Goal: Find specific page/section: Find specific page/section

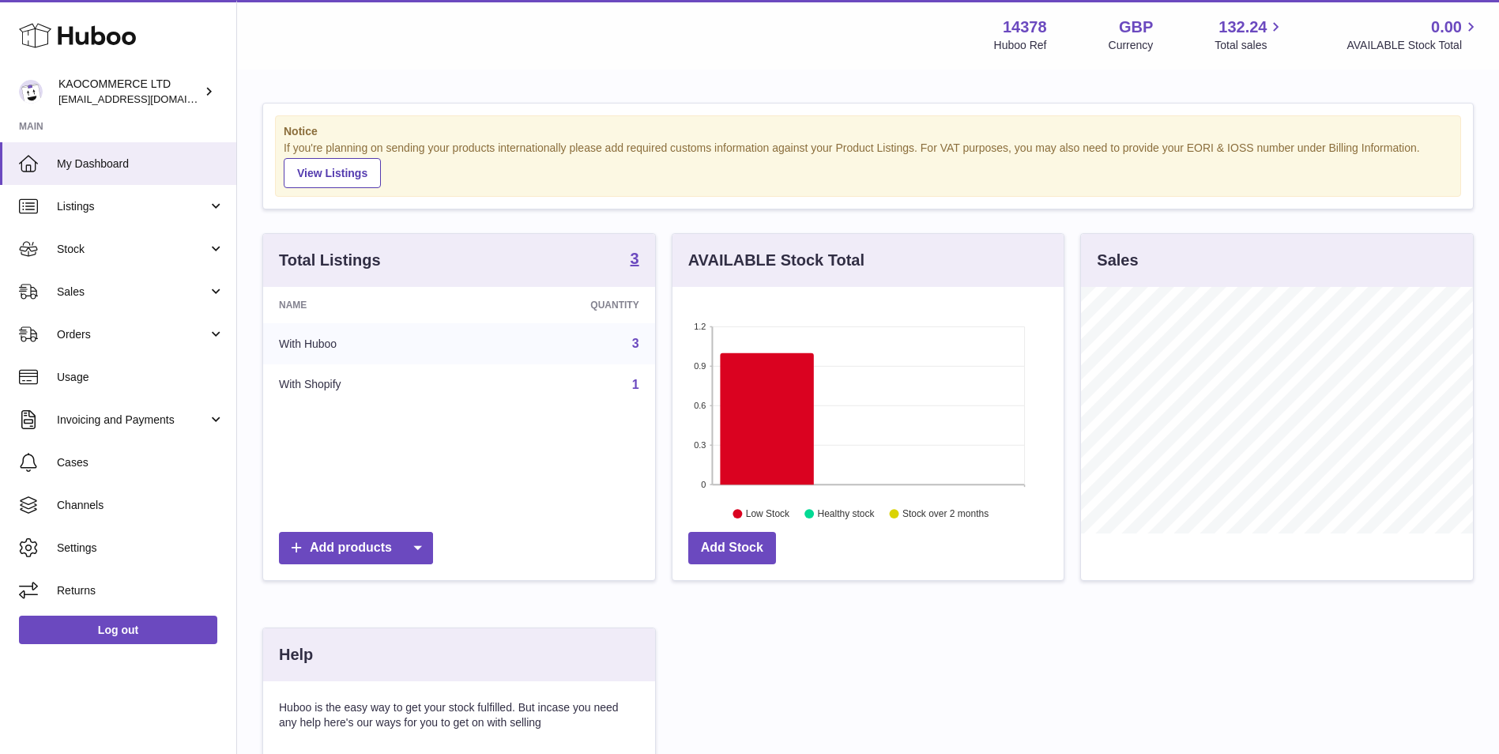
scroll to position [247, 391]
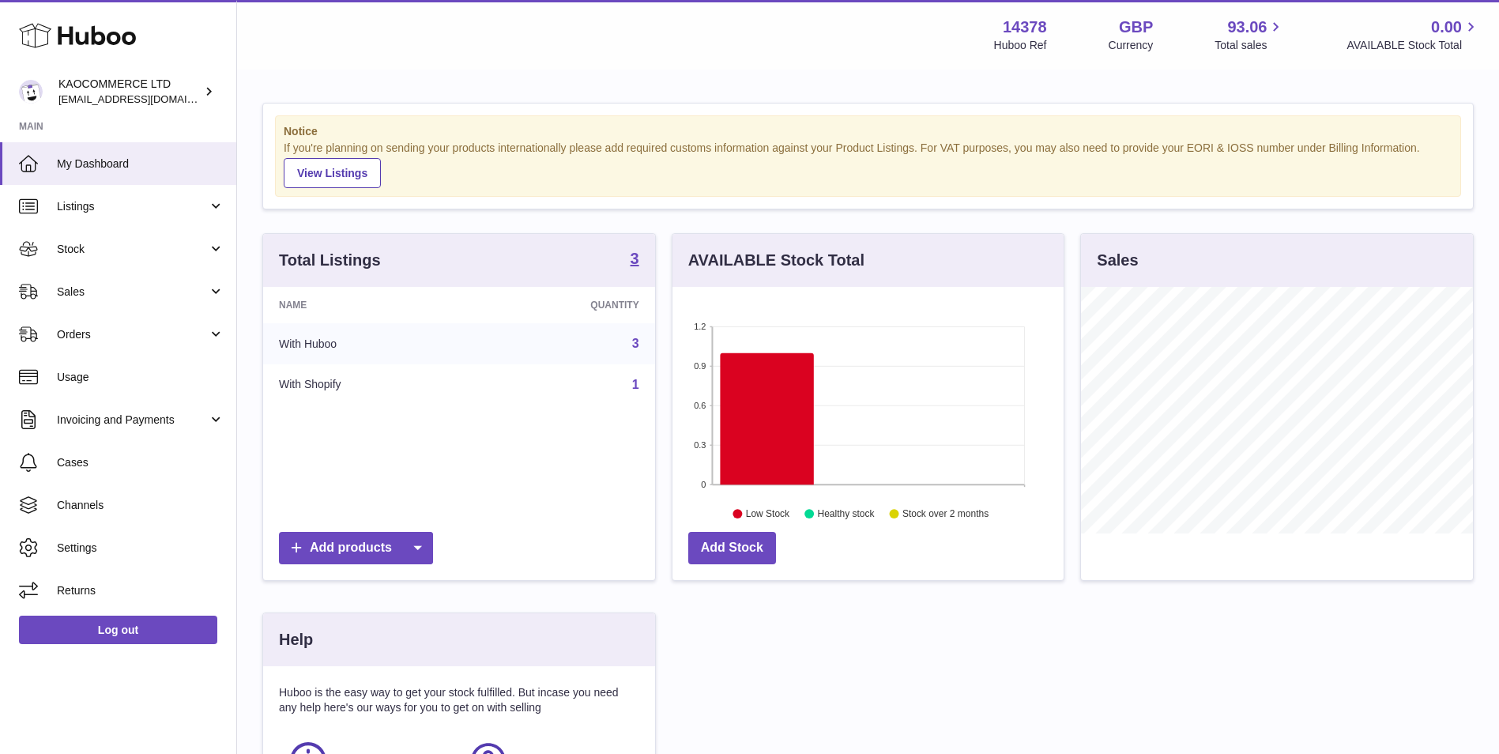
scroll to position [247, 391]
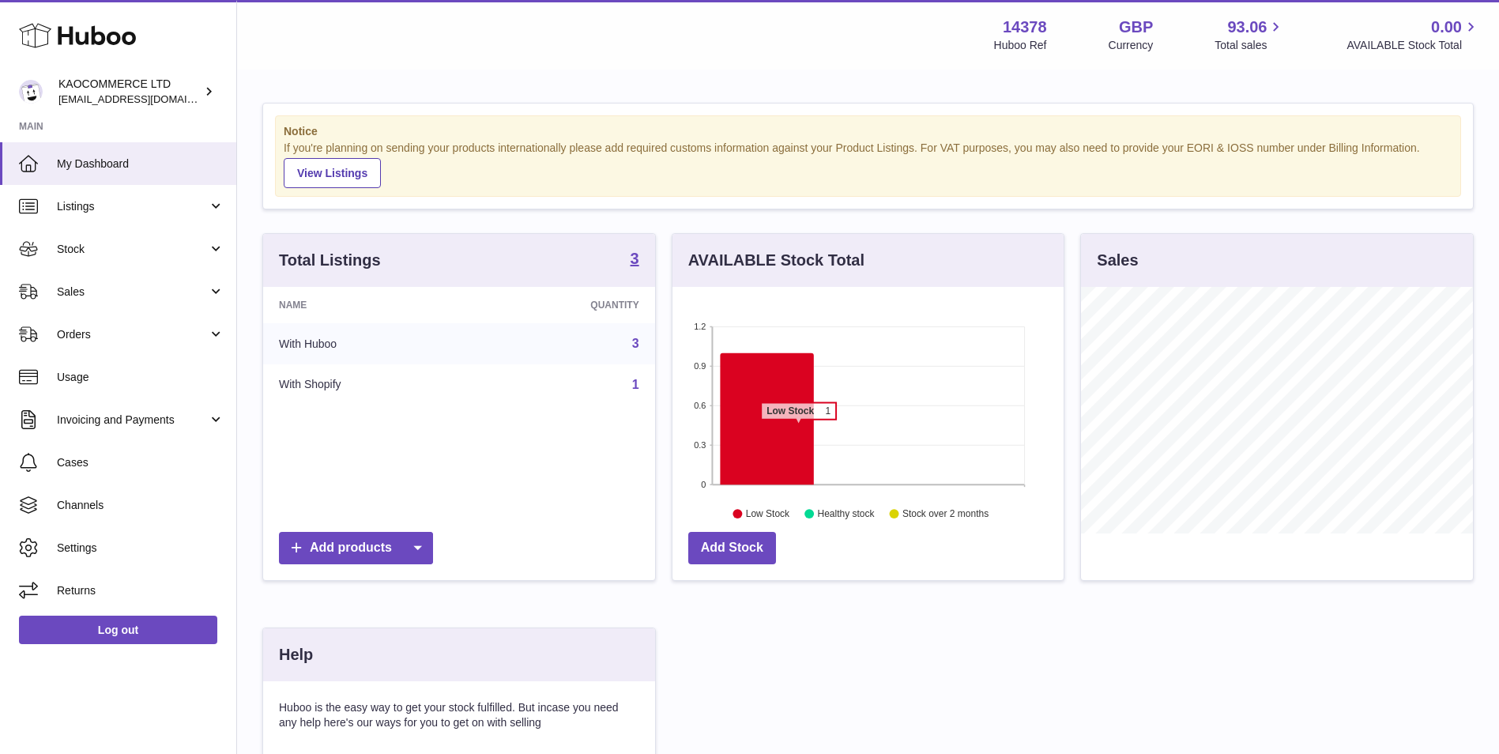
click at [797, 428] on icon at bounding box center [767, 419] width 94 height 132
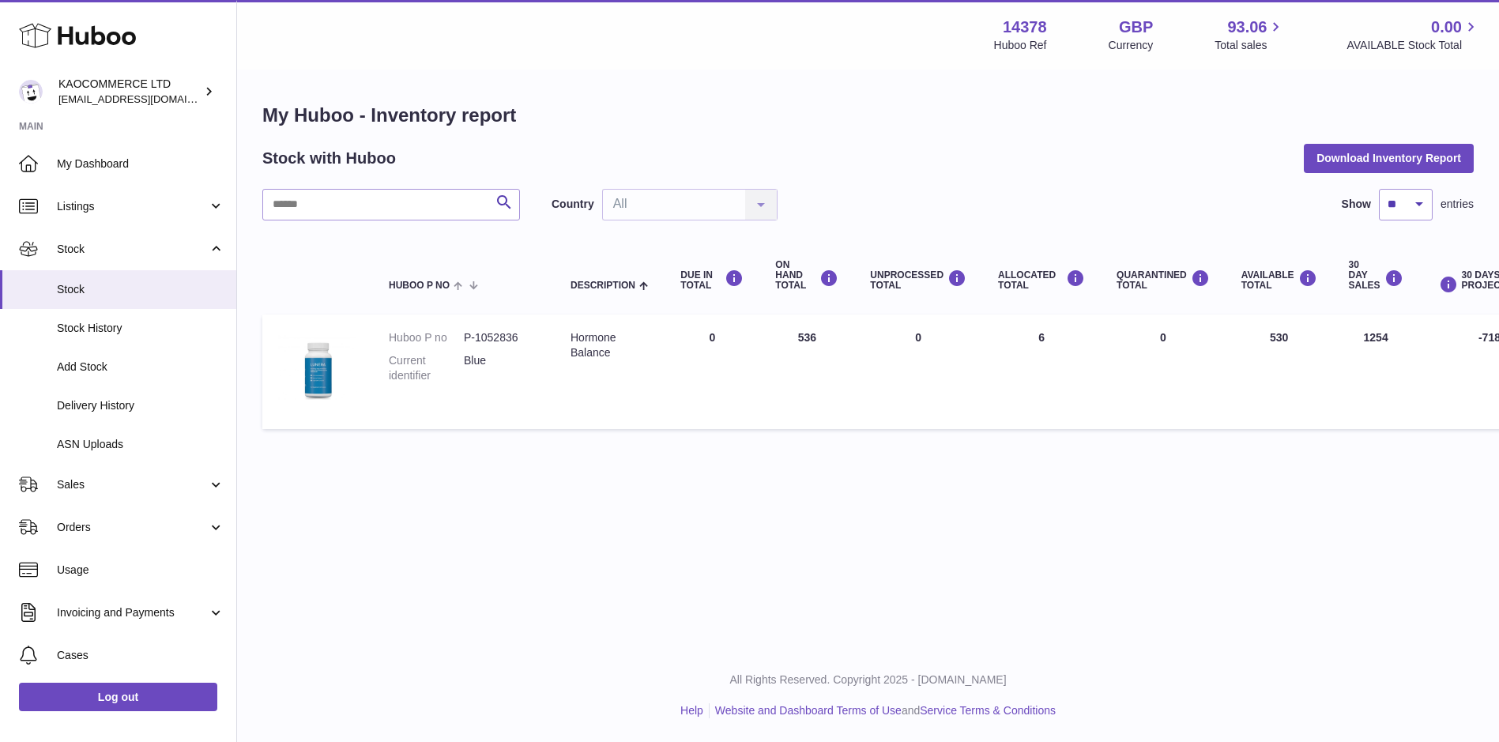
scroll to position [0, 220]
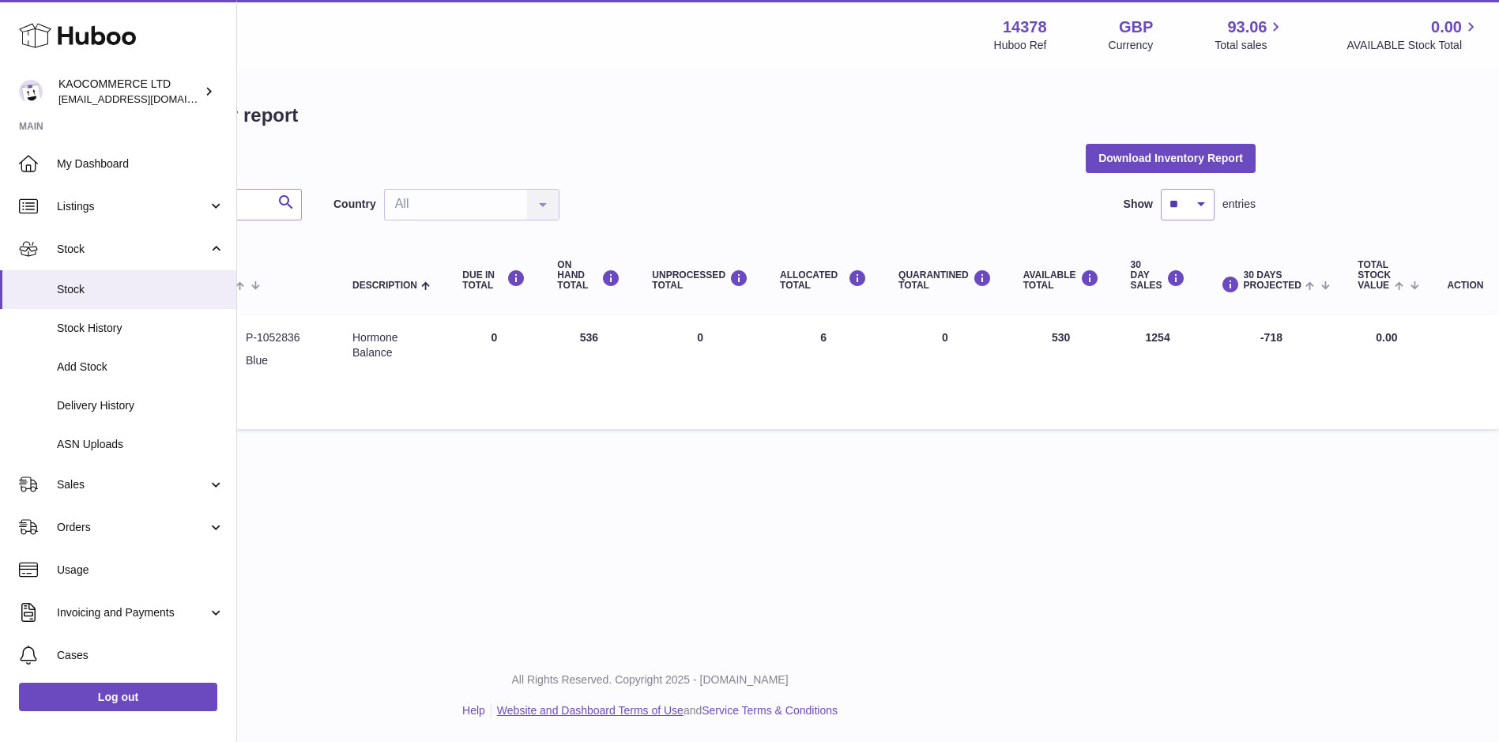
drag, startPoint x: 1357, startPoint y: 735, endPoint x: 597, endPoint y: 721, distance: 760.2
click at [597, 721] on html ".st0{fill:#141414;}" at bounding box center [531, 371] width 1499 height 742
click at [597, 717] on link "Website and Dashboard Terms of Use" at bounding box center [590, 710] width 186 height 13
click at [783, 526] on div "Menu Huboo 14378 Huboo Ref GBP Currency 93.06 Total sales 0.00 AVAILABLE Stock …" at bounding box center [650, 324] width 1262 height 649
